Goal: Information Seeking & Learning: Compare options

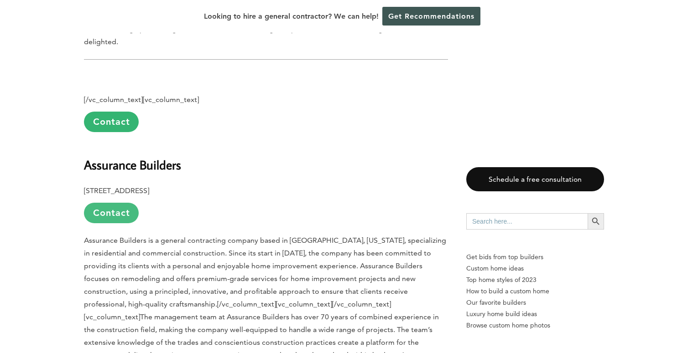
scroll to position [2417, 0]
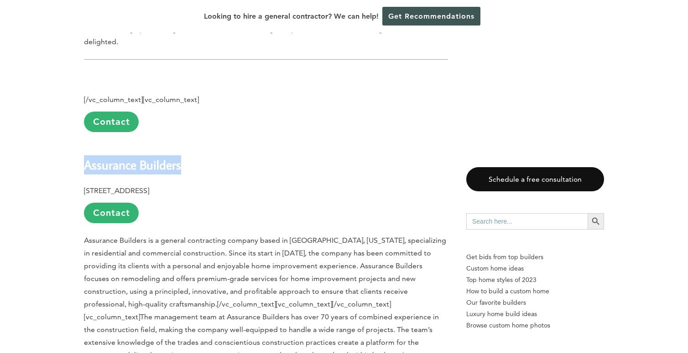
drag, startPoint x: 179, startPoint y: 65, endPoint x: 83, endPoint y: 65, distance: 96.2
copy b "Assurance Builders"
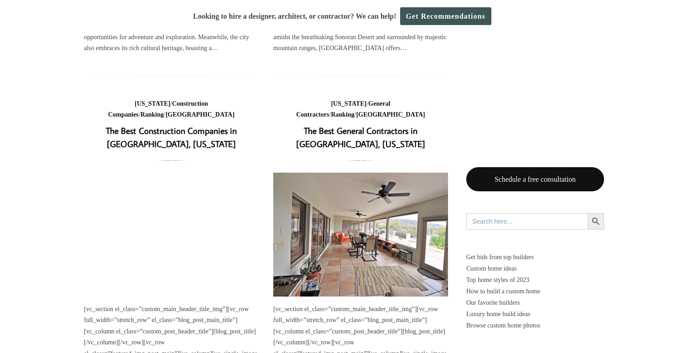
scroll to position [319, 0]
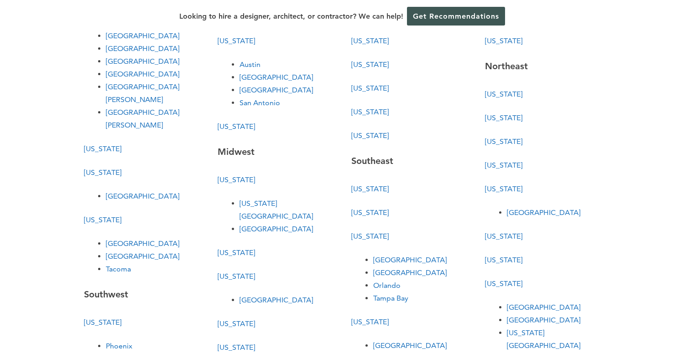
scroll to position [140, 0]
click at [228, 126] on link "[US_STATE]" at bounding box center [236, 126] width 37 height 9
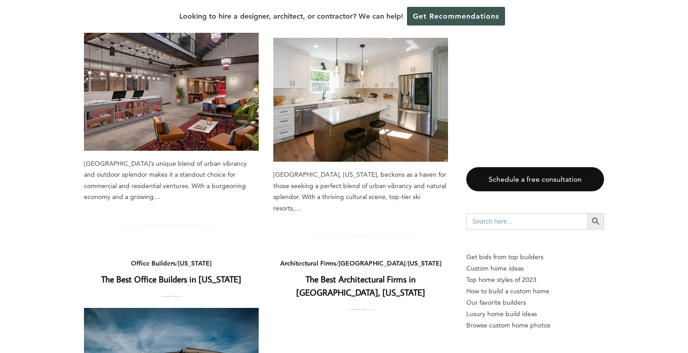
scroll to position [166, 0]
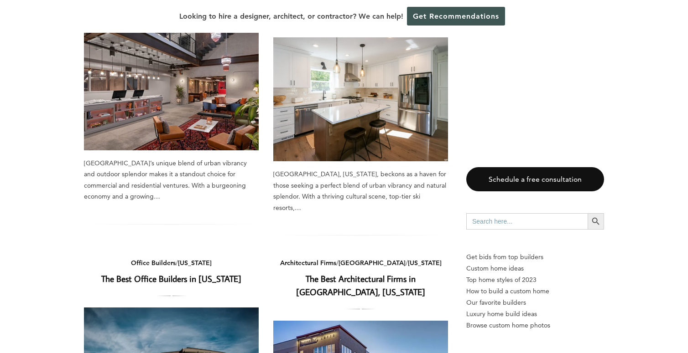
click at [203, 95] on img at bounding box center [171, 88] width 175 height 124
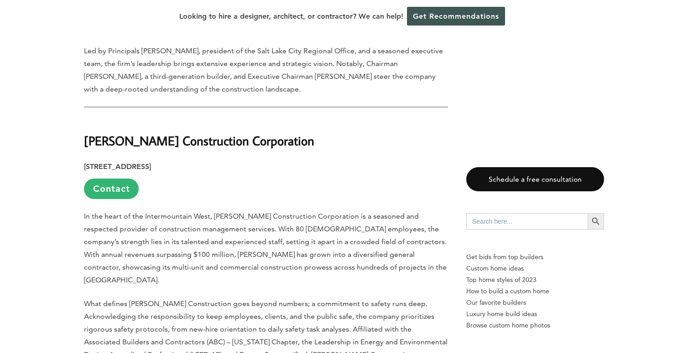
scroll to position [864, 0]
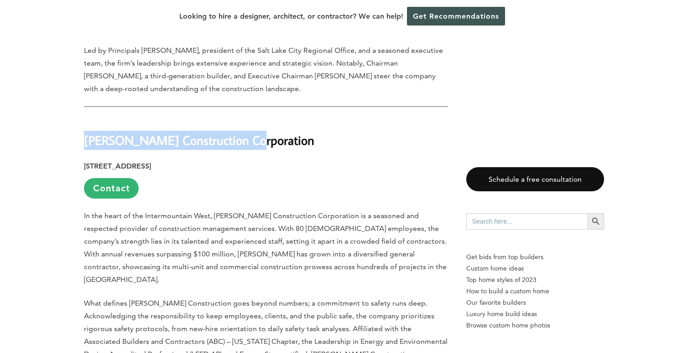
drag, startPoint x: 250, startPoint y: 106, endPoint x: 86, endPoint y: 98, distance: 163.9
click at [86, 118] on h2 "Kier Construction Corporation" at bounding box center [266, 133] width 364 height 31
copy strong "Kier Construction Corporation"
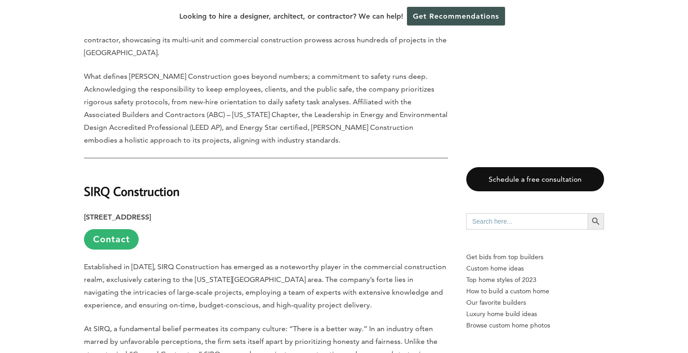
scroll to position [1091, 0]
drag, startPoint x: 182, startPoint y: 146, endPoint x: 85, endPoint y: 149, distance: 97.6
click at [85, 170] on h2 "SIRQ Construction" at bounding box center [266, 185] width 364 height 31
copy strong "SIRQ Construction"
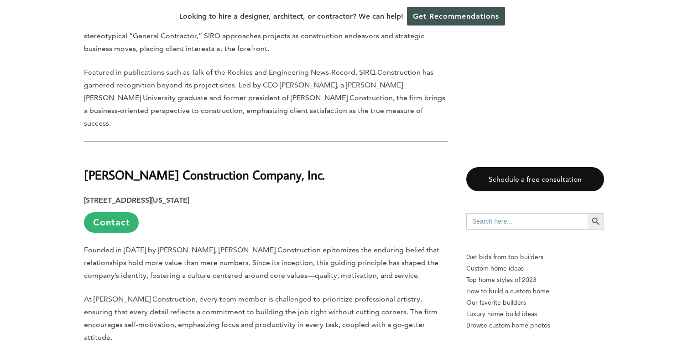
scroll to position [1410, 0]
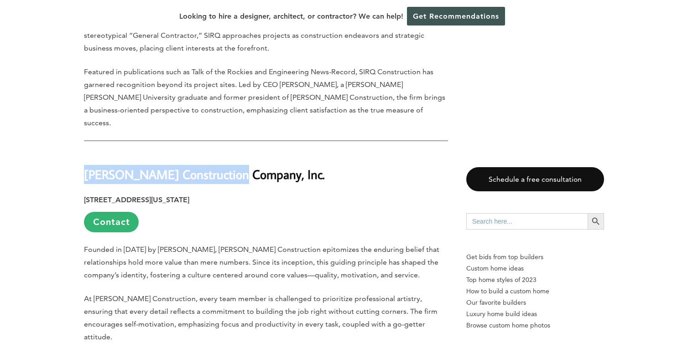
drag, startPoint x: 230, startPoint y: 113, endPoint x: 81, endPoint y: 113, distance: 148.7
copy strong "Furst Construction Company"
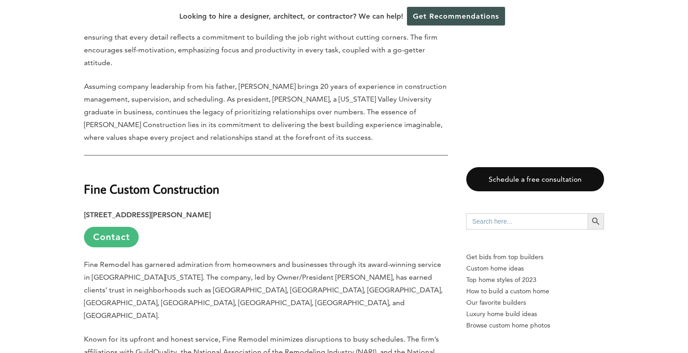
scroll to position [1684, 0]
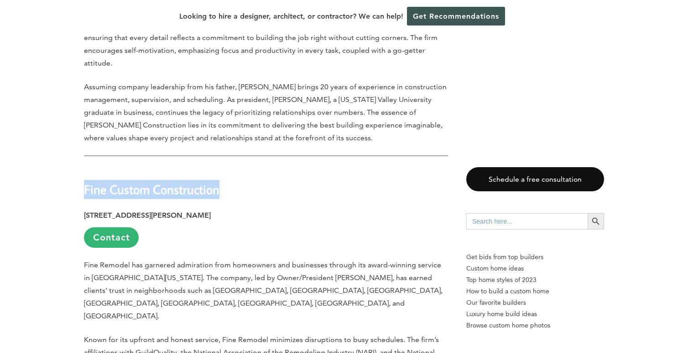
drag, startPoint x: 223, startPoint y: 117, endPoint x: 81, endPoint y: 113, distance: 142.4
click at [81, 113] on div "Last updated on March 30th, 2025 at 03:57 pm Salt Lake City’s unique blend of u…" at bounding box center [343, 281] width 549 height 2959
copy strong "Fine Custom Construction"
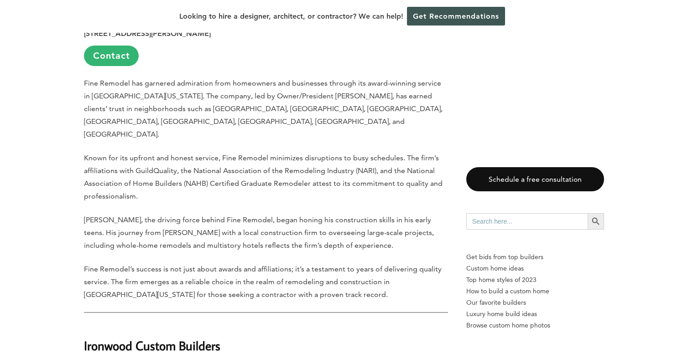
scroll to position [1867, 0]
click at [202, 272] on div "Last updated on March 30th, 2025 at 03:57 pm Salt Lake City’s unique blend of u…" at bounding box center [266, 61] width 364 height 2852
drag, startPoint x: 220, startPoint y: 262, endPoint x: 80, endPoint y: 250, distance: 140.6
click at [72, 246] on div "Last updated on March 30th, 2025 at 03:57 pm Salt Lake City’s unique blend of u…" at bounding box center [343, 99] width 549 height 2959
copy strong "Ironwood Custom Builders"
